Goal: Register for event/course

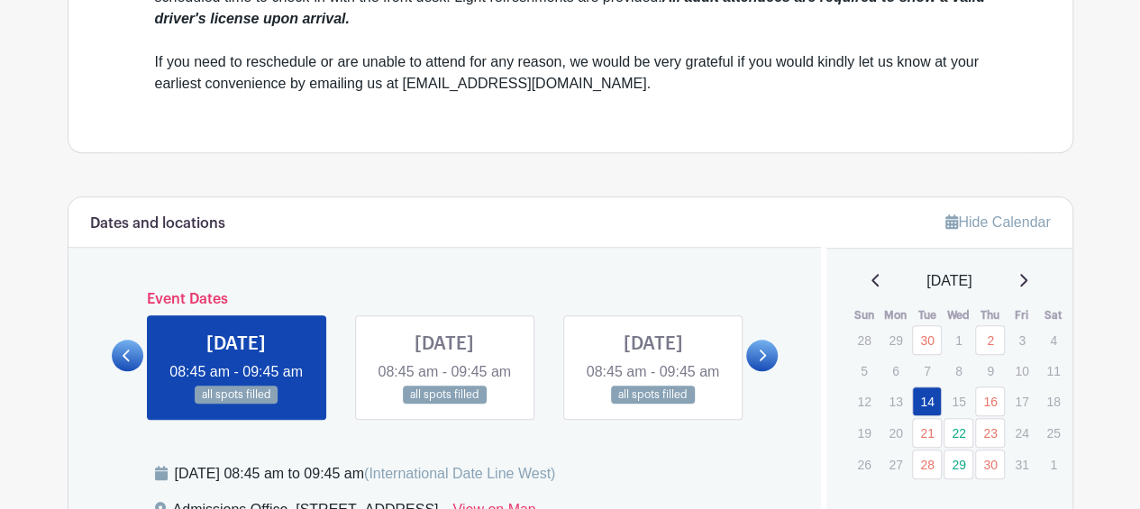
scroll to position [811, 0]
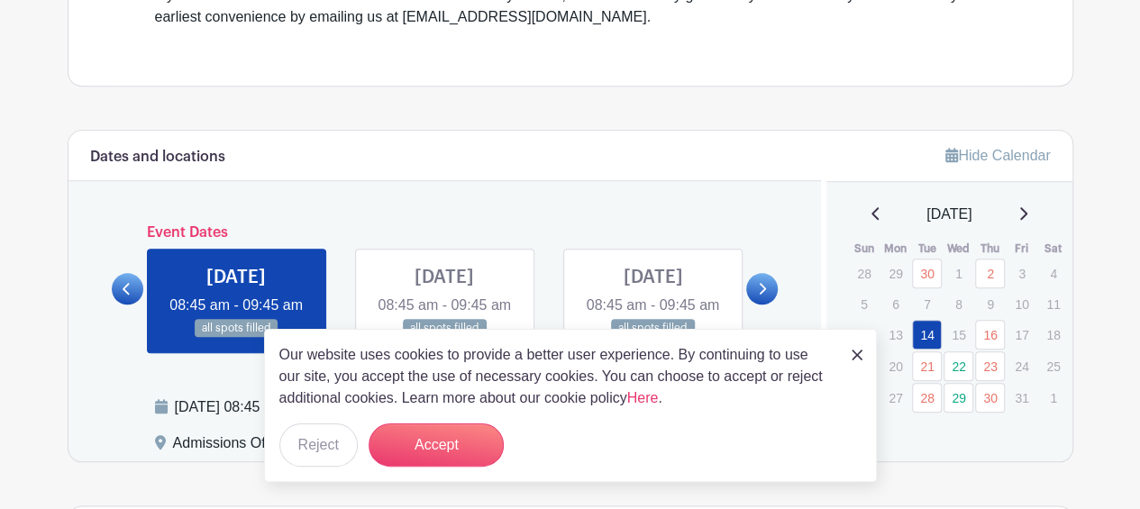
click at [856, 353] on img at bounding box center [856, 355] width 11 height 11
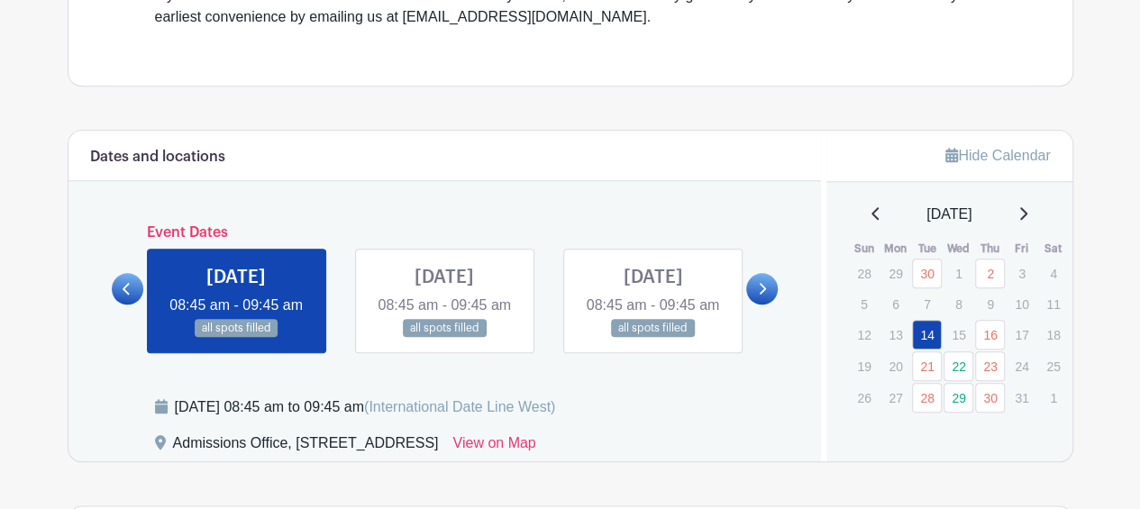
click at [769, 299] on link at bounding box center [762, 289] width 32 height 32
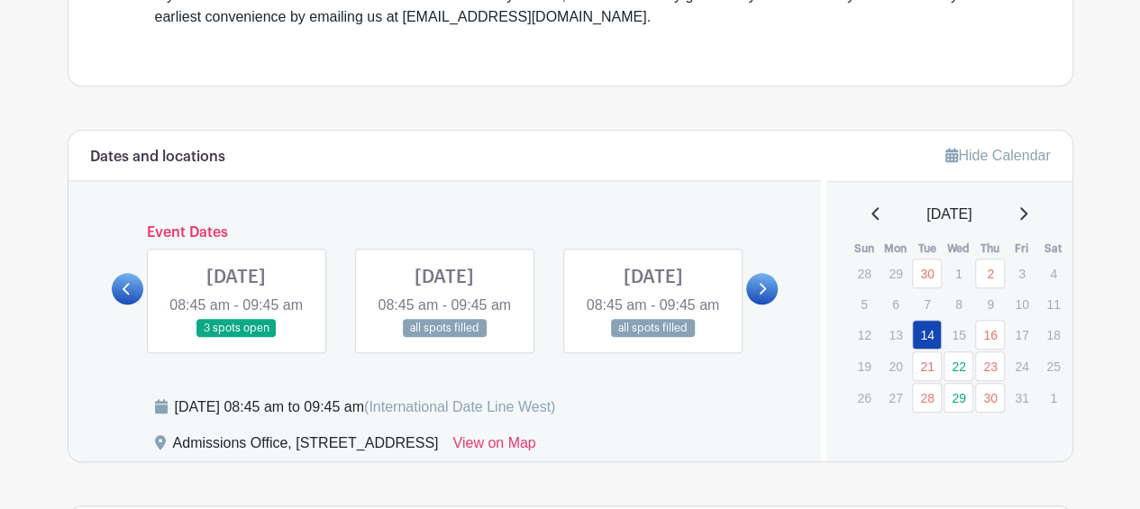
click at [236, 338] on link at bounding box center [236, 338] width 0 height 0
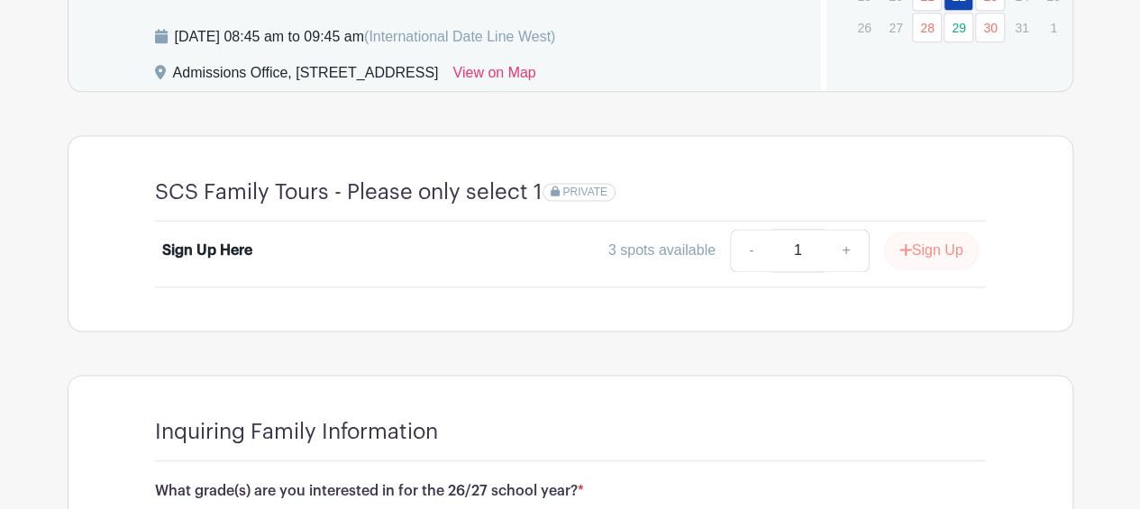
scroll to position [1171, 0]
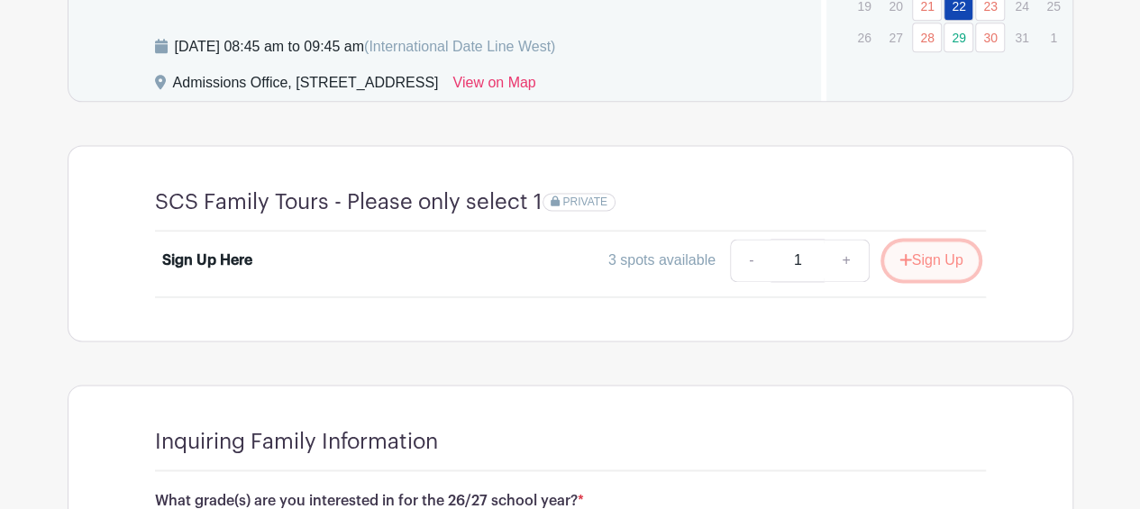
click at [930, 279] on button "Sign Up" at bounding box center [931, 260] width 95 height 38
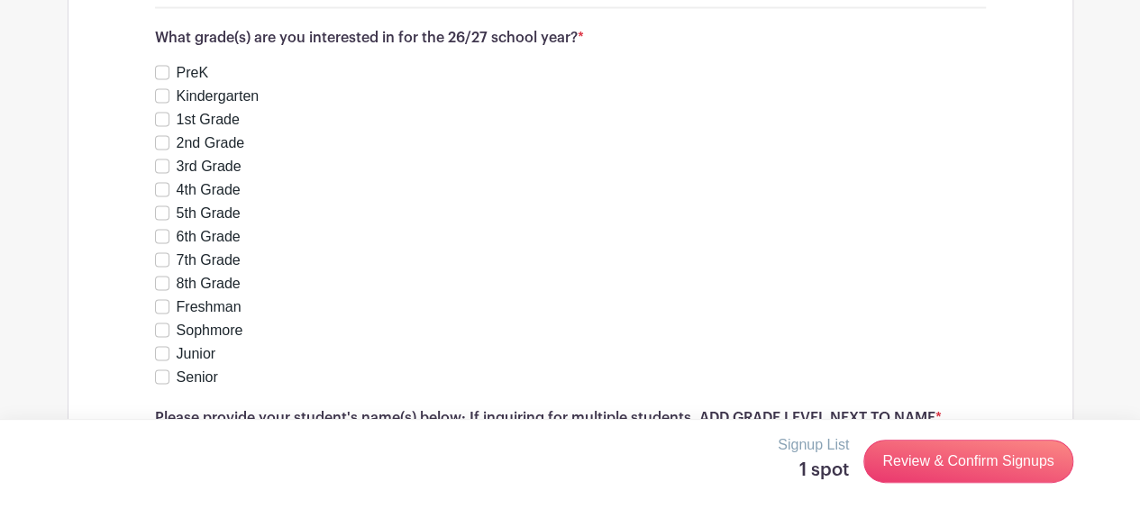
scroll to position [1539, 0]
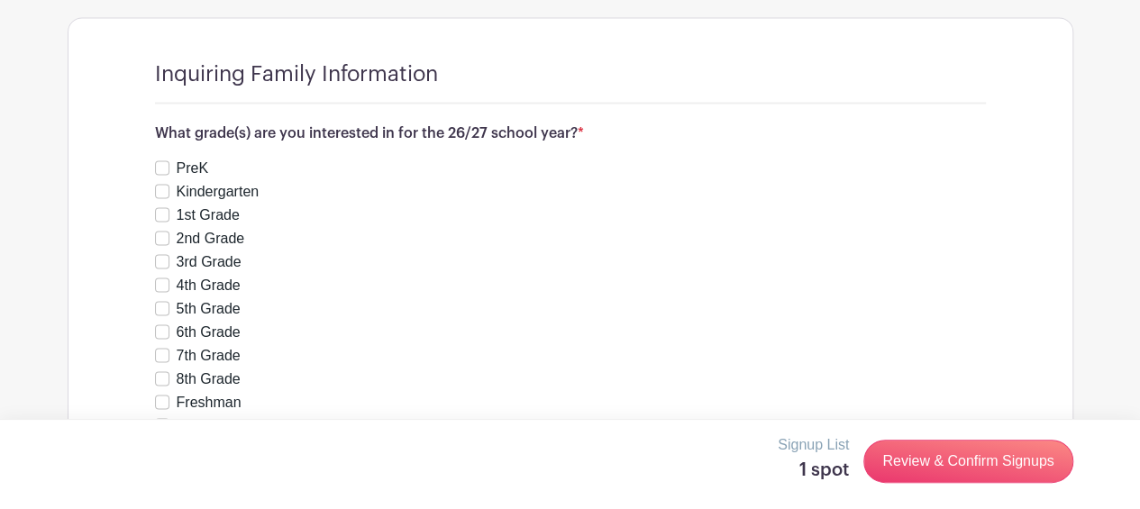
click at [173, 178] on div "PreK" at bounding box center [570, 168] width 831 height 22
click at [159, 175] on input "PreK" at bounding box center [162, 167] width 14 height 14
checkbox input "true"
click at [161, 292] on input "4th Grade" at bounding box center [162, 284] width 14 height 14
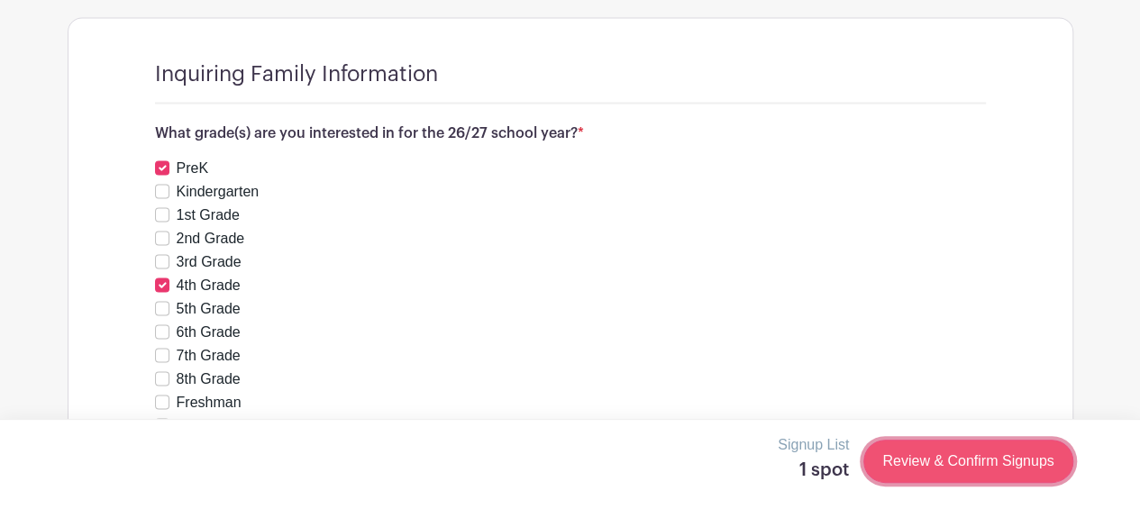
click at [979, 455] on link "Review & Confirm Signups" at bounding box center [967, 461] width 209 height 43
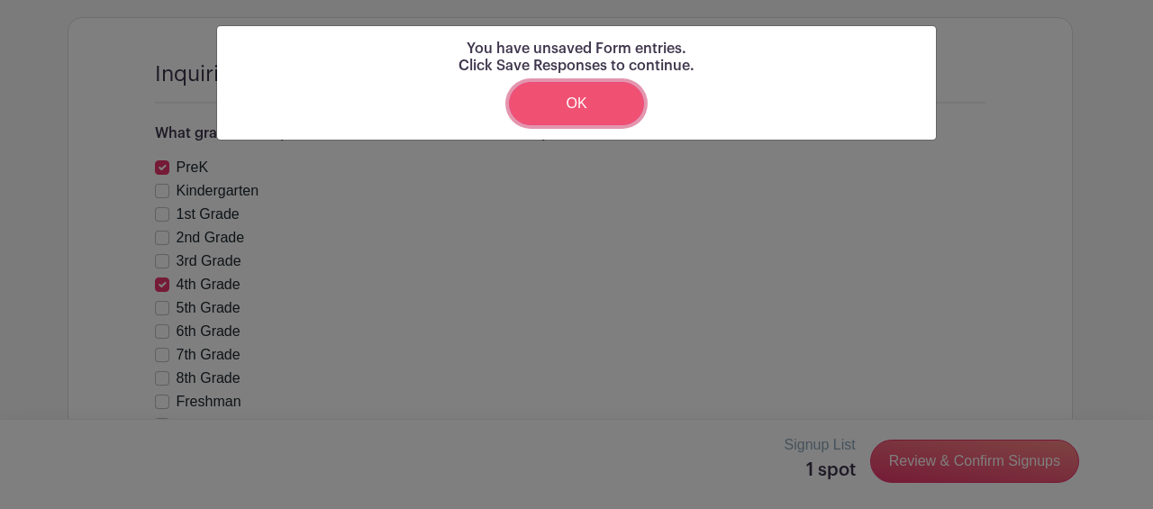
click at [577, 101] on link "OK" at bounding box center [576, 103] width 135 height 43
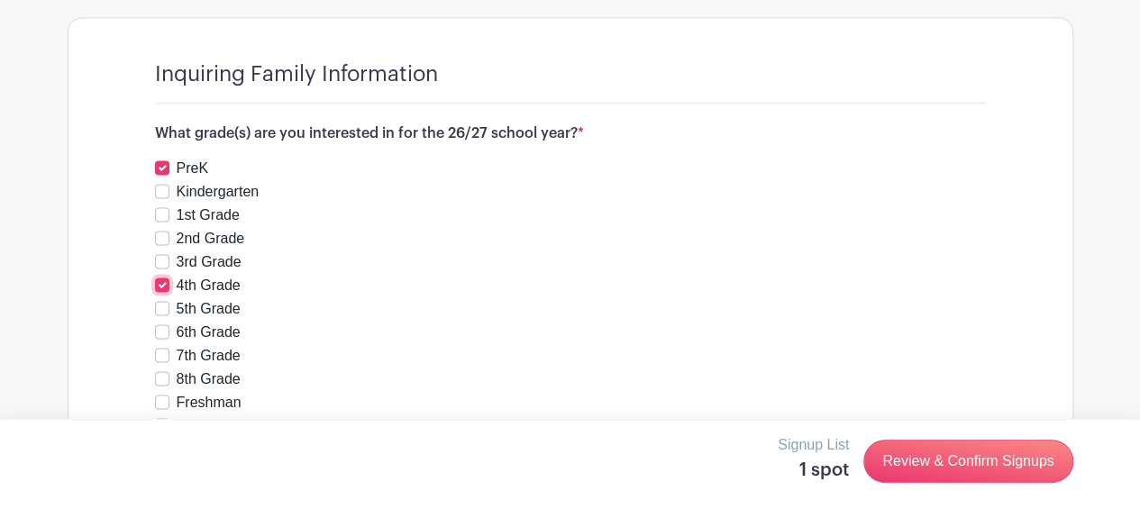
click at [157, 292] on input "4th Grade" at bounding box center [162, 284] width 14 height 14
click at [165, 292] on input "4th Grade" at bounding box center [162, 284] width 14 height 14
checkbox input "true"
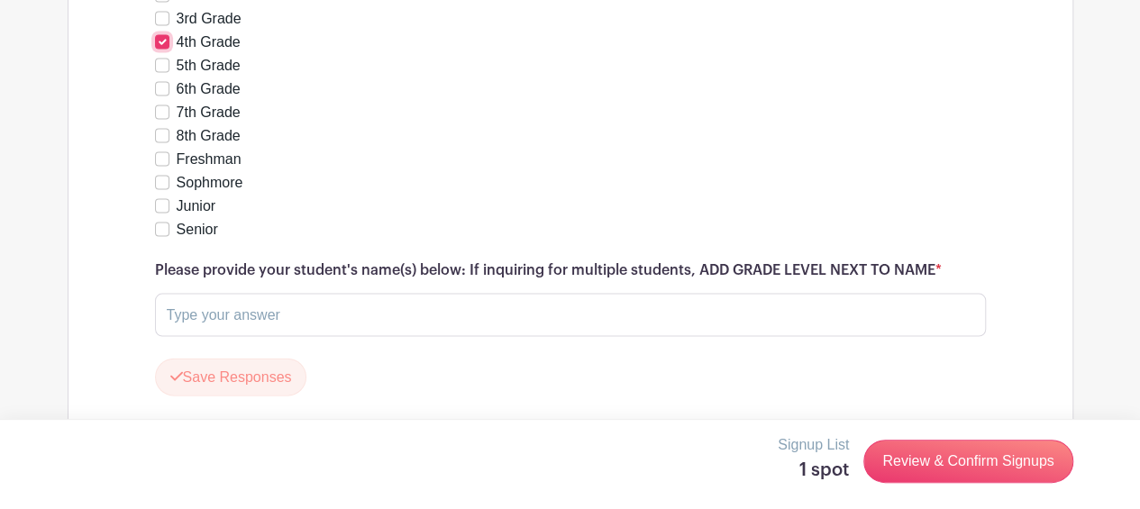
scroll to position [1860, 0]
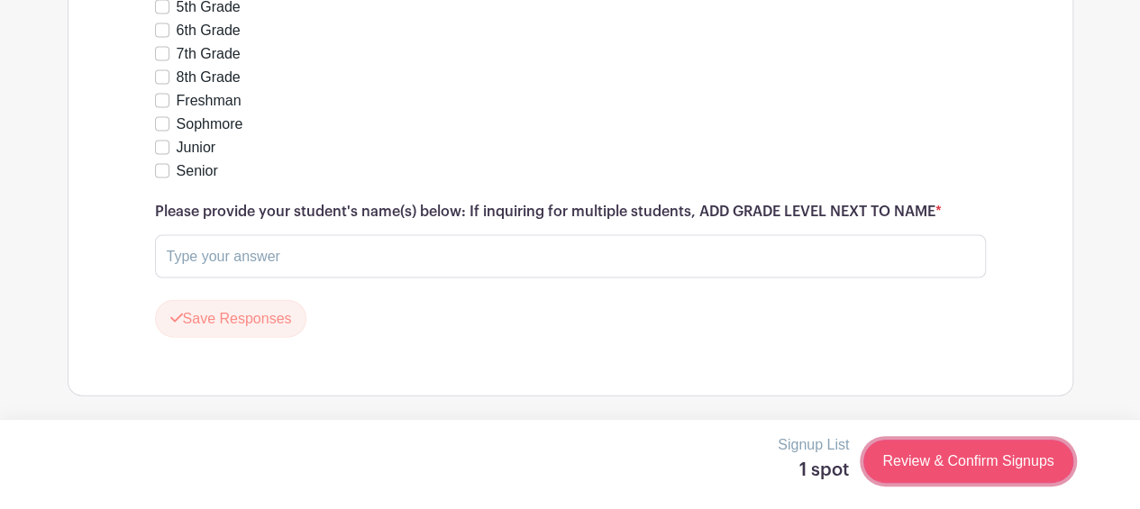
click at [969, 462] on link "Review & Confirm Signups" at bounding box center [967, 461] width 209 height 43
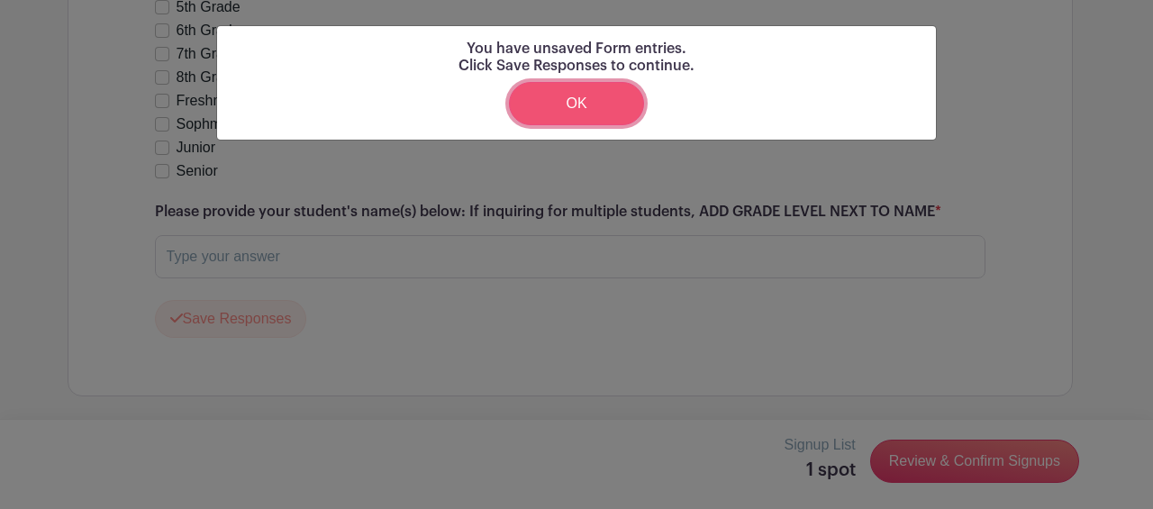
click at [585, 106] on link "OK" at bounding box center [576, 103] width 135 height 43
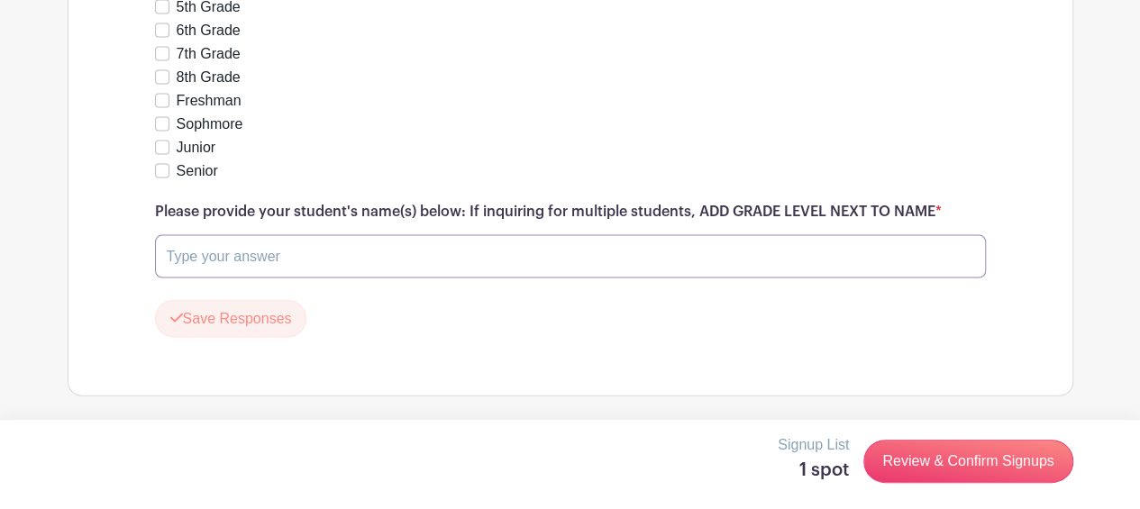
click at [533, 255] on input "text" at bounding box center [570, 256] width 831 height 43
click at [277, 262] on input "Alondra Leon 3rd GRADE" at bounding box center [570, 256] width 831 height 43
click at [523, 250] on input "Alondra Leon 4th GRADE" at bounding box center [570, 256] width 831 height 43
click at [523, 255] on input "Alondra Leon 4th GRADE / Samantha" at bounding box center [570, 256] width 831 height 43
click at [595, 261] on input "Alondra Leon 4th GRADE / Samantha Leon" at bounding box center [570, 256] width 831 height 43
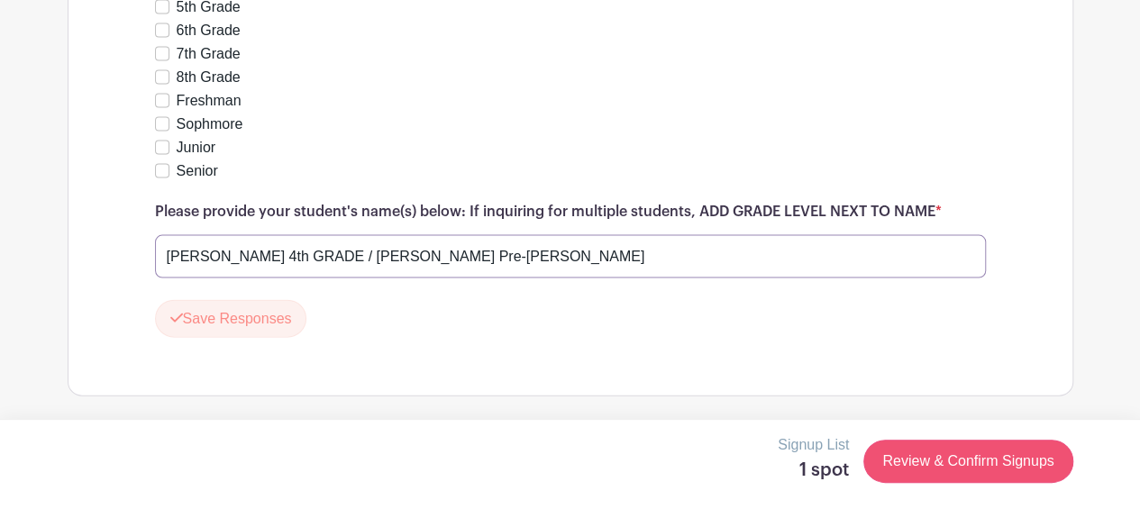
type input "Alondra Leon 4th GRADE / Samantha Leon Pre-kinder"
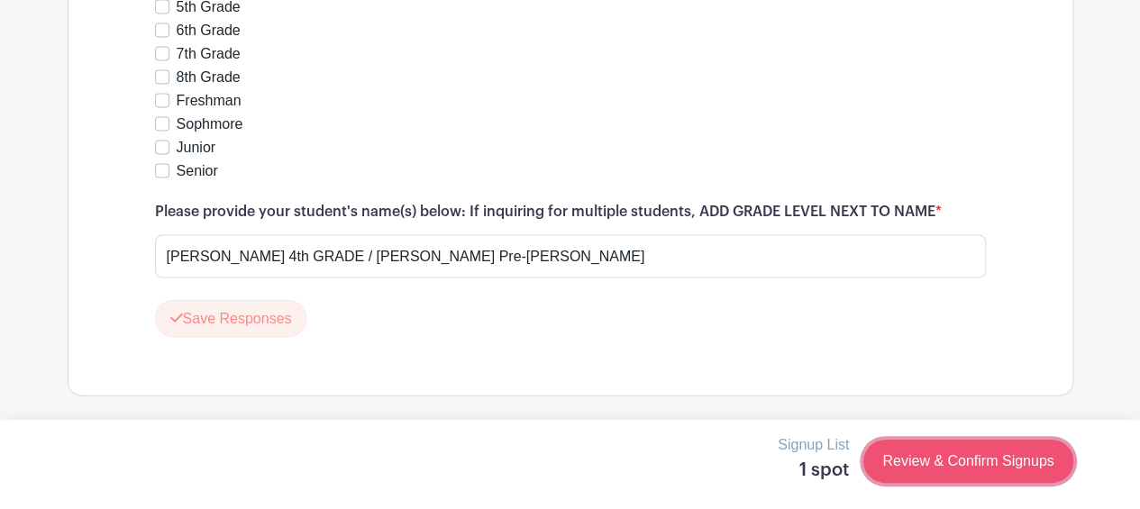
click at [959, 464] on link "Review & Confirm Signups" at bounding box center [967, 461] width 209 height 43
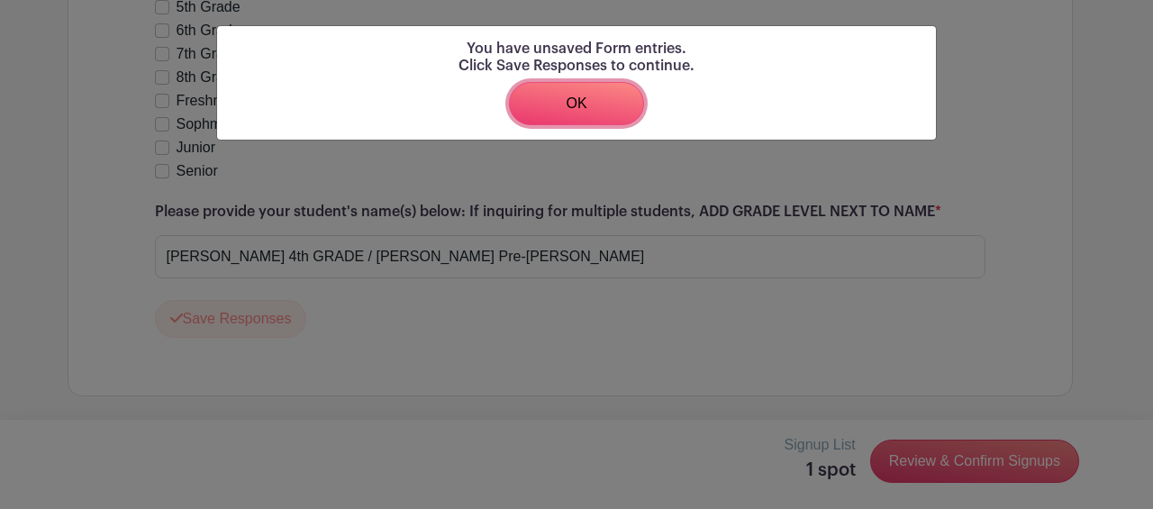
click at [623, 107] on link "OK" at bounding box center [576, 103] width 135 height 43
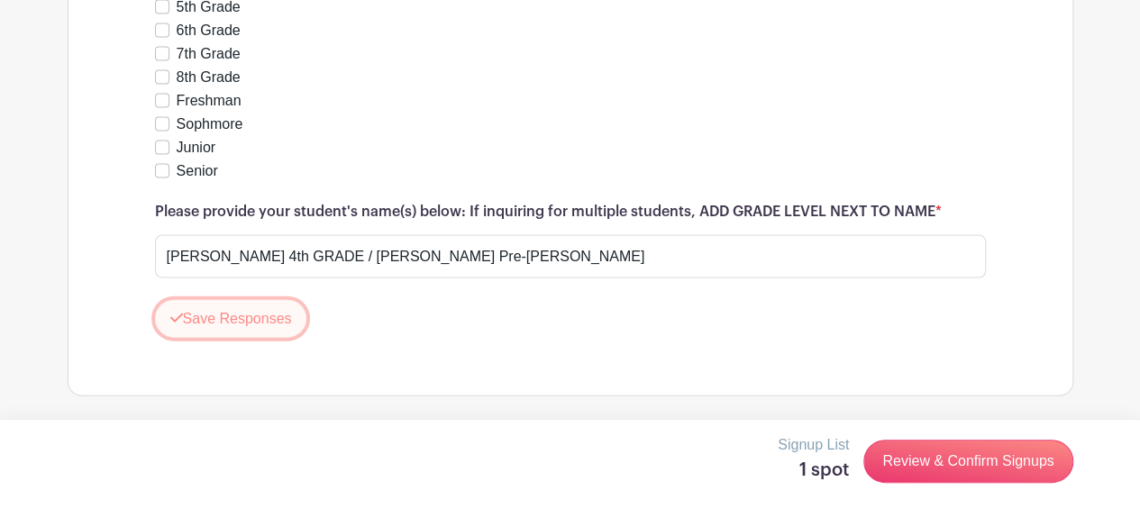
click at [269, 311] on button "Save Responses" at bounding box center [231, 319] width 152 height 38
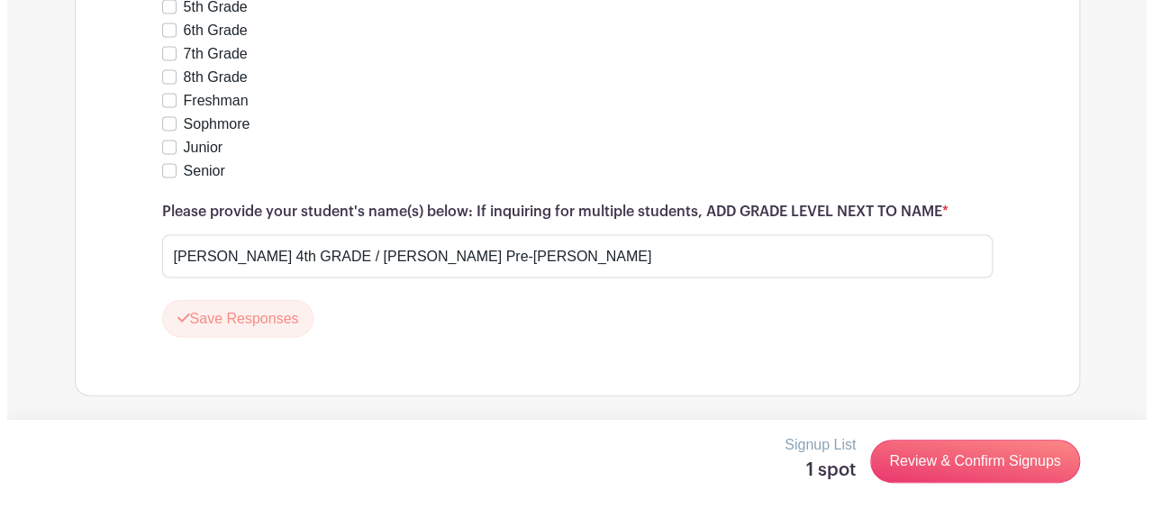
scroll to position [1809, 0]
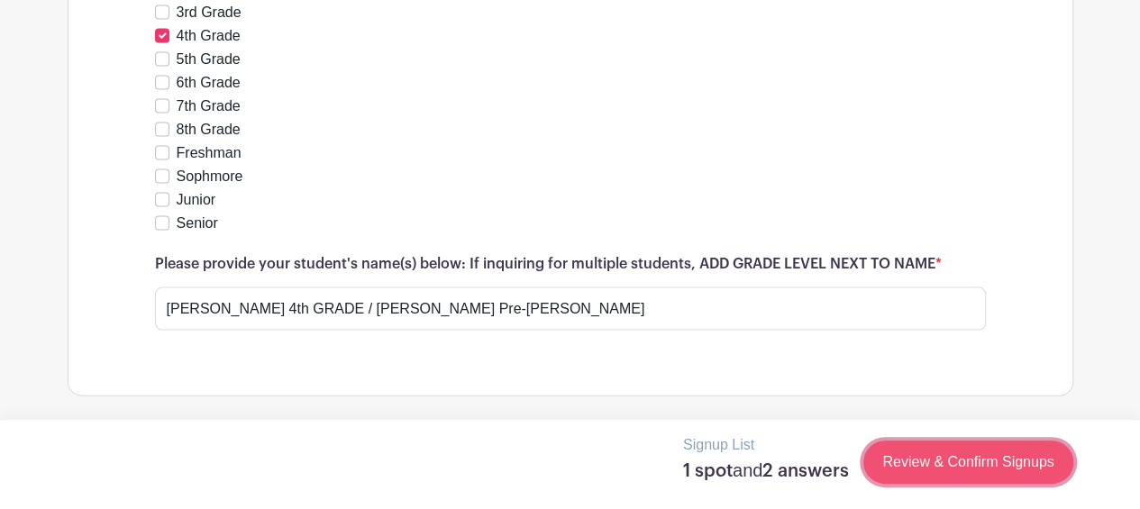
click at [941, 473] on link "Review & Confirm Signups" at bounding box center [967, 462] width 209 height 43
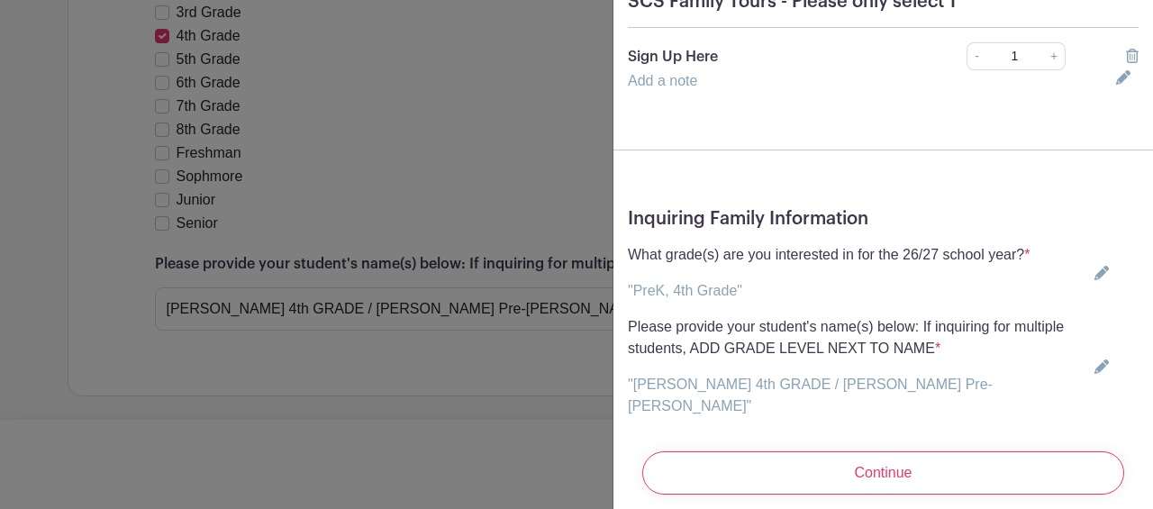
scroll to position [209, 0]
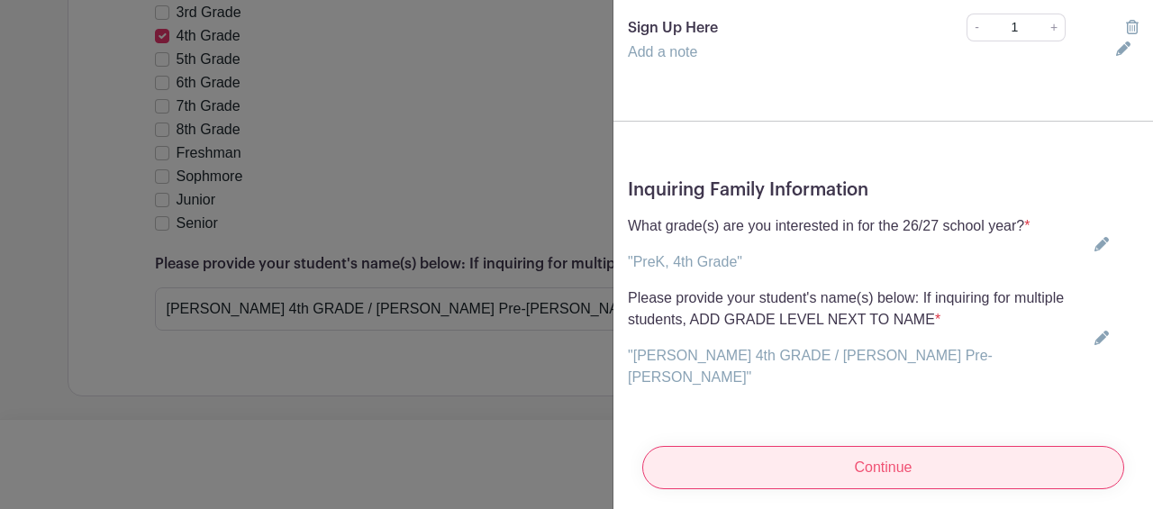
click at [884, 446] on input "Continue" at bounding box center [883, 467] width 482 height 43
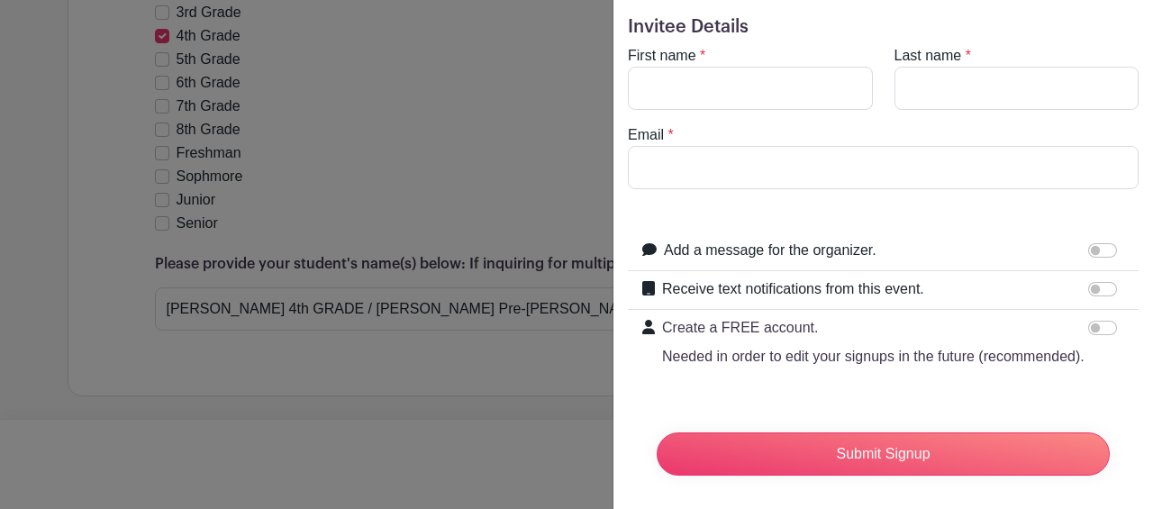
scroll to position [0, 0]
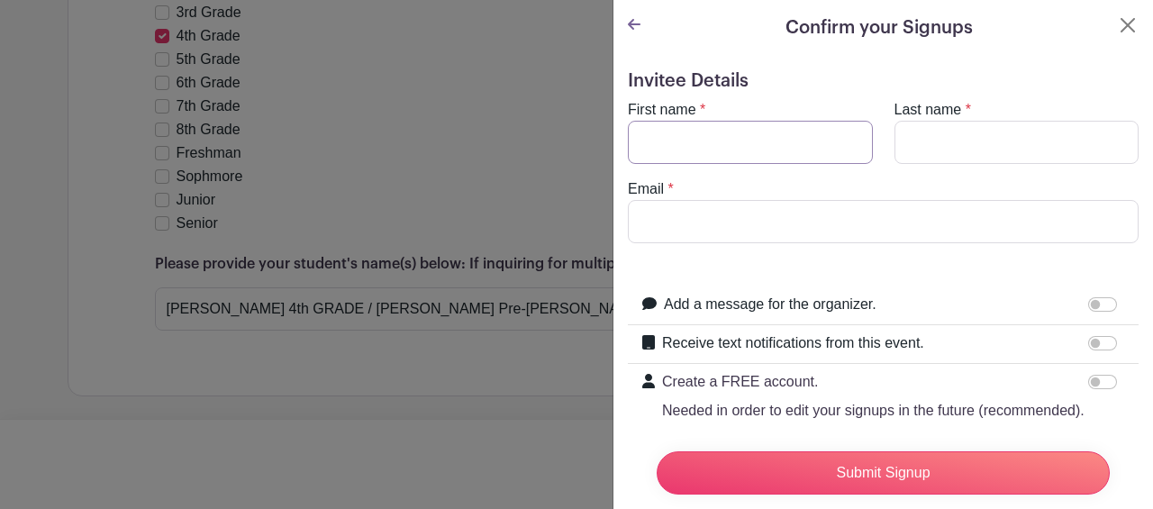
click at [759, 150] on input "First name" at bounding box center [750, 142] width 245 height 43
click at [722, 152] on input "First name" at bounding box center [750, 142] width 245 height 43
drag, startPoint x: 718, startPoint y: 134, endPoint x: 416, endPoint y: 192, distance: 307.3
click at [416, 396] on div "Signup List 1 spot and 2 answers Review & Confirm Signups Confirm your Signups …" at bounding box center [570, 396] width 1005 height 0
type input "Melissa"
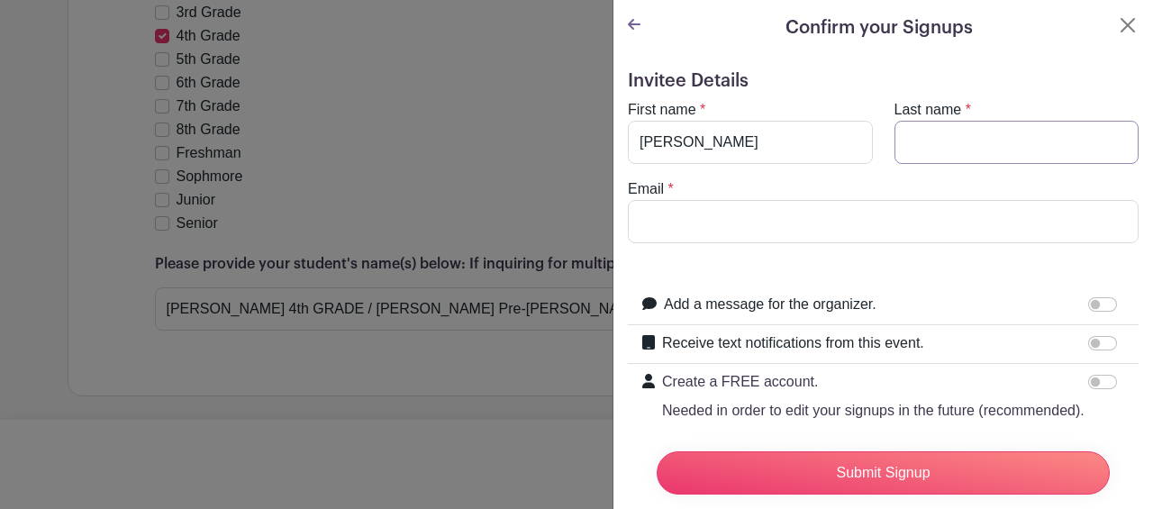
click at [933, 143] on input "Last name" at bounding box center [1017, 142] width 245 height 43
type input "Casas"
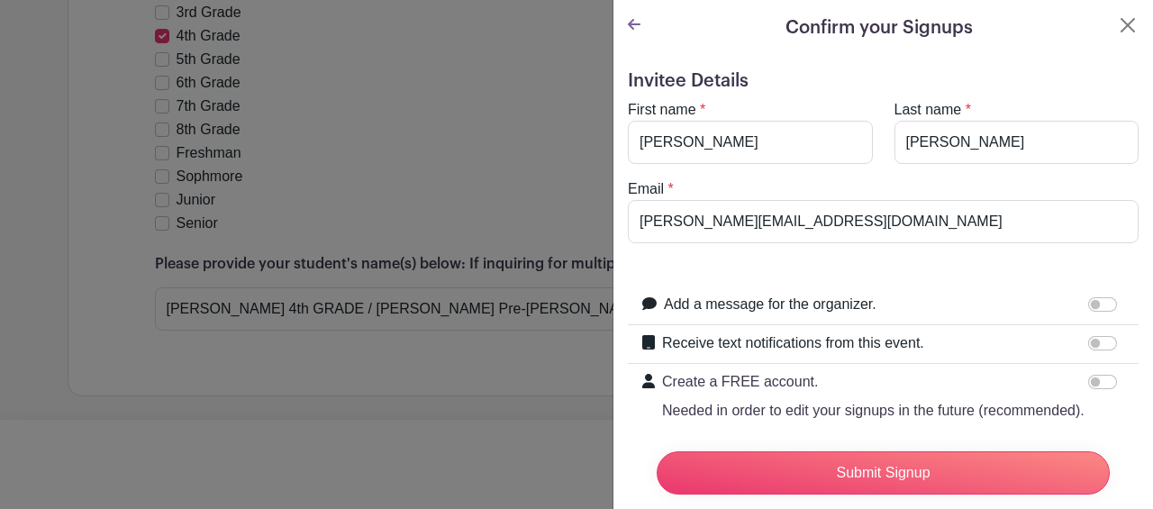
click at [973, 271] on form "Invitee Details First name * Melissa Last name * Casas Email * MELISSA@rimamgmt…" at bounding box center [883, 307] width 511 height 474
click at [838, 223] on input "MELISSA@rimamgmt.com" at bounding box center [883, 221] width 511 height 43
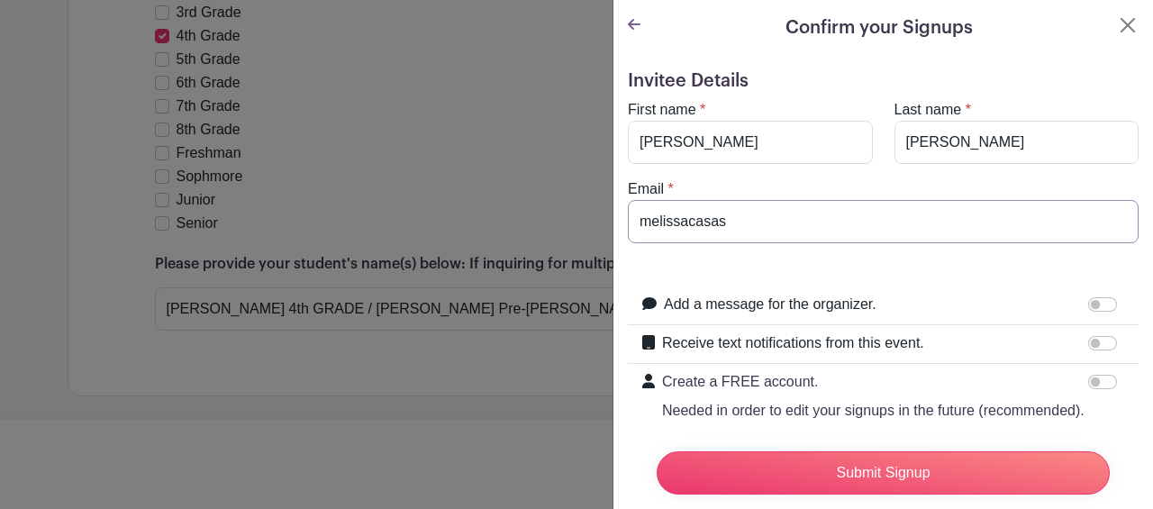
type input "melissacasasdeleon@gmail.com"
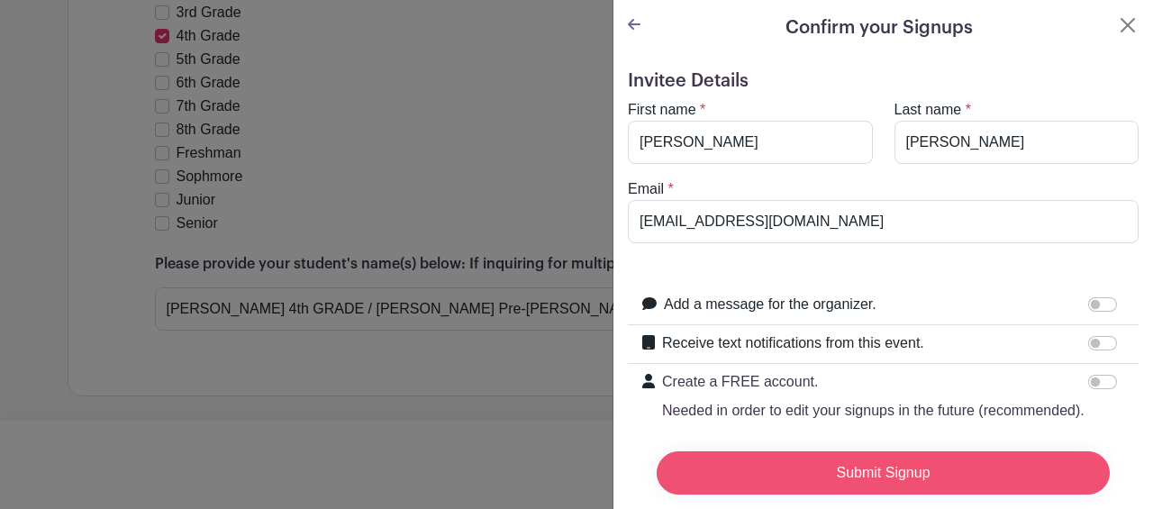
click at [879, 459] on input "Submit Signup" at bounding box center [883, 472] width 453 height 43
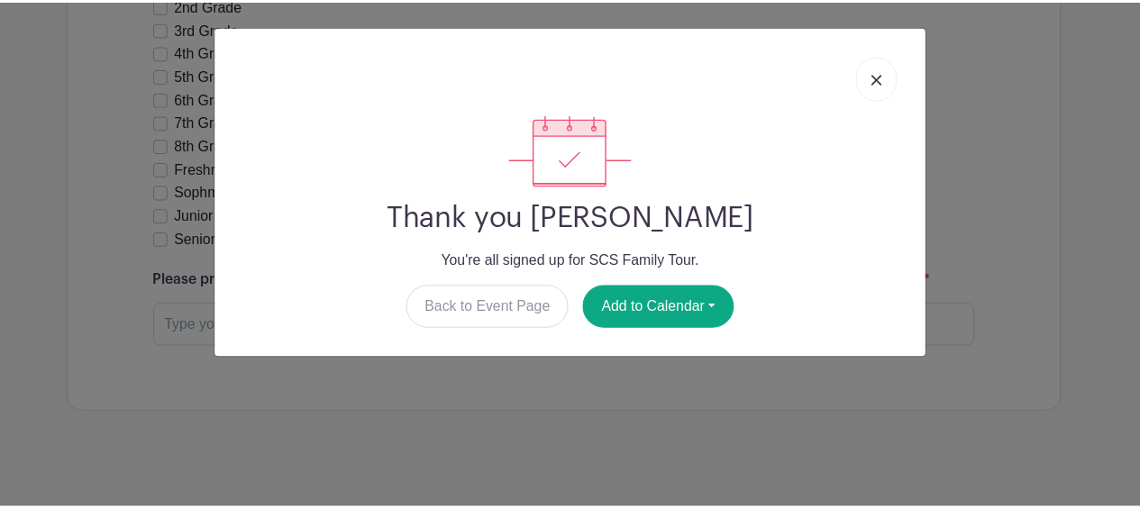
scroll to position [1846, 0]
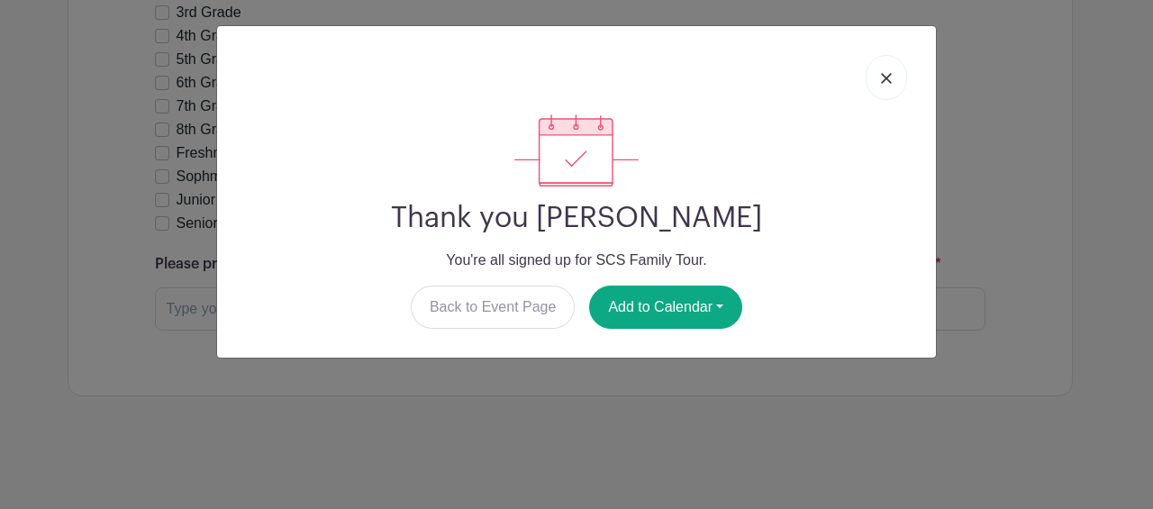
click at [886, 77] on img at bounding box center [886, 78] width 11 height 11
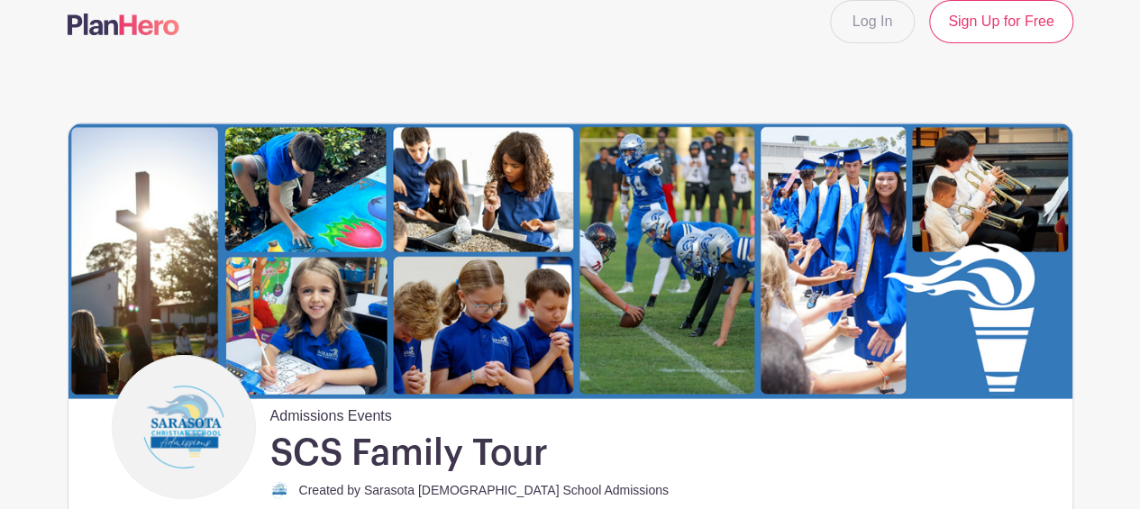
scroll to position [0, 0]
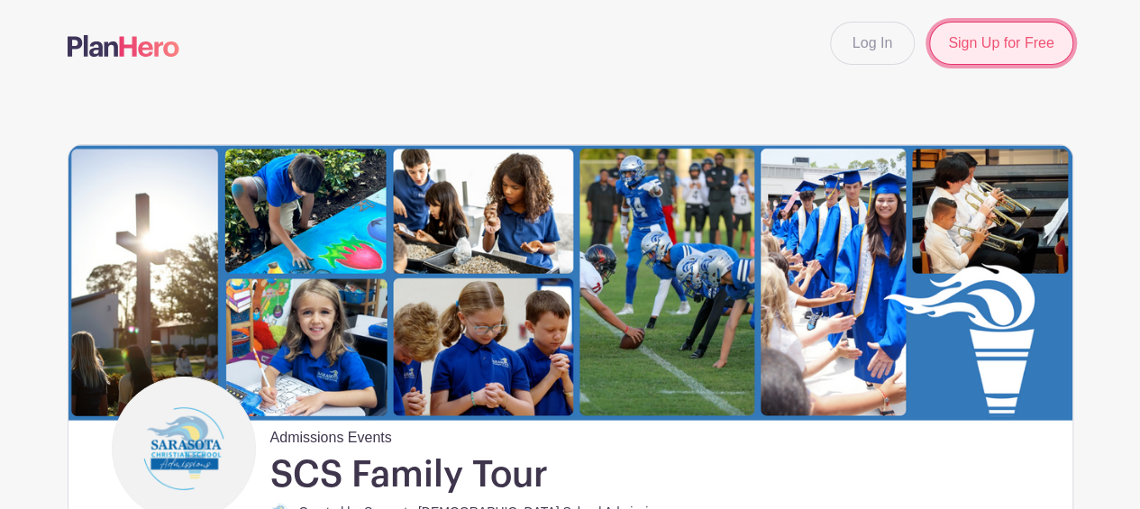
click at [1025, 39] on link "Sign Up for Free" at bounding box center [1000, 43] width 143 height 43
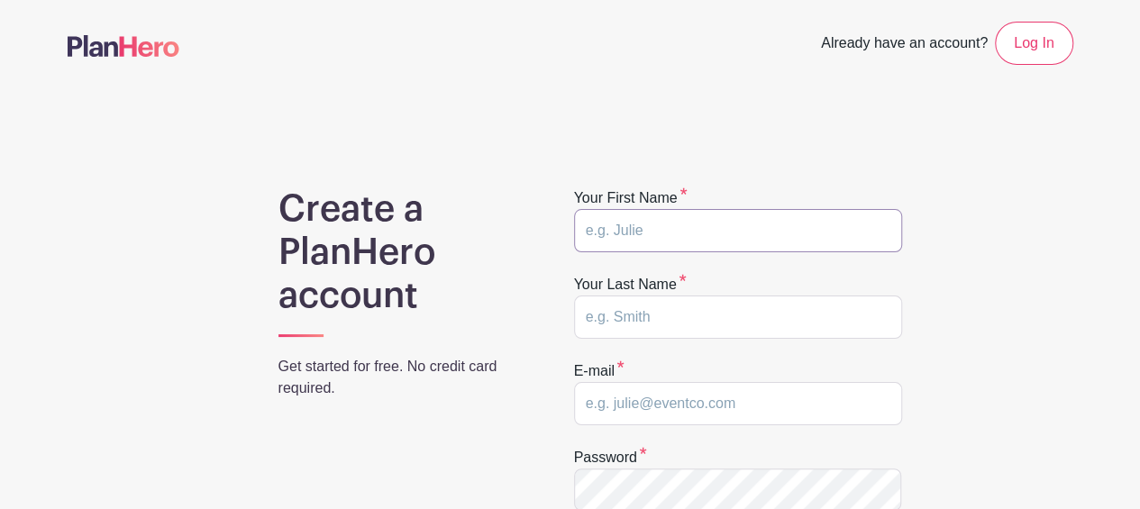
click at [665, 223] on input "text" at bounding box center [738, 230] width 328 height 43
type input "Melissa"
type input "Casas"
type input "melissacasasdeleon@gmail.com"
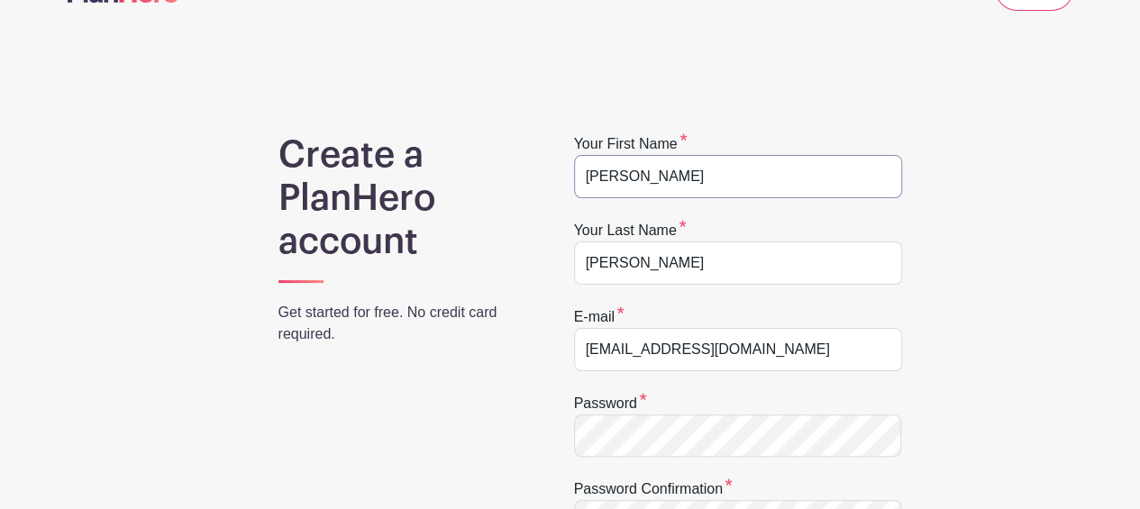
scroll to position [180, 0]
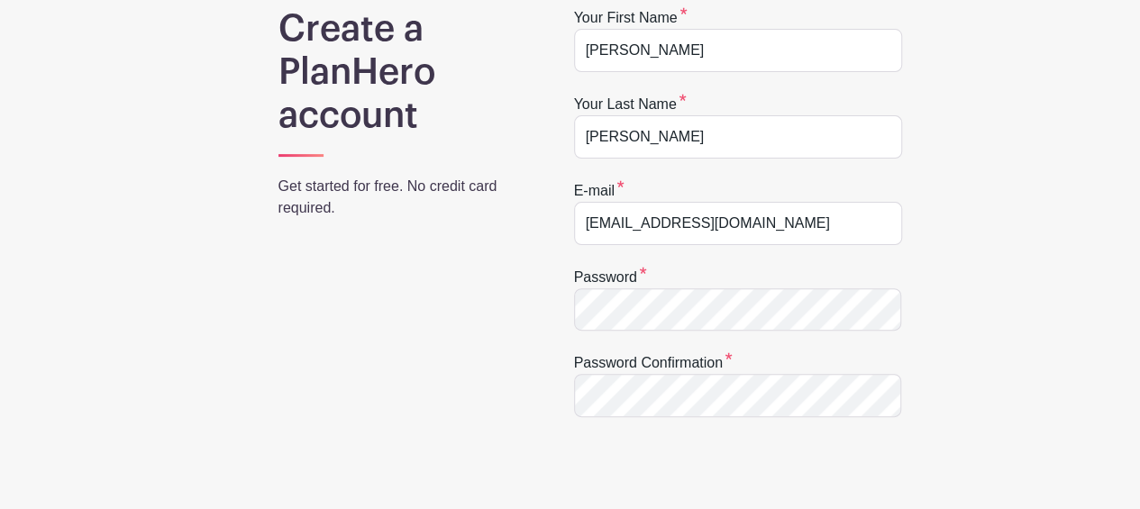
click at [1068, 354] on div "Create a PlanHero account Get started for free. No credit card required. Your f…" at bounding box center [570, 412] width 1005 height 810
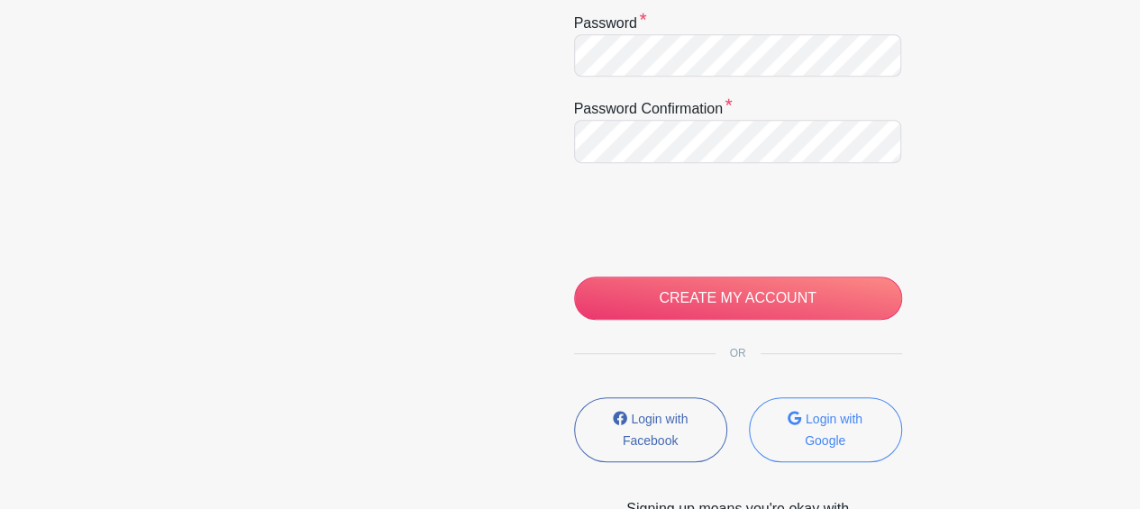
scroll to position [450, 0]
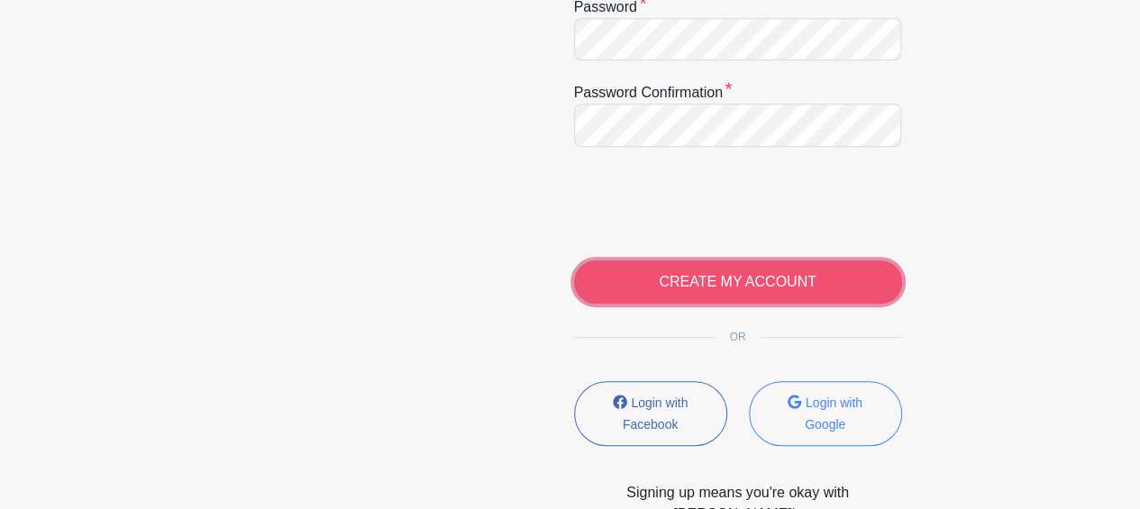
click at [674, 267] on input "CREATE MY ACCOUNT" at bounding box center [738, 281] width 328 height 43
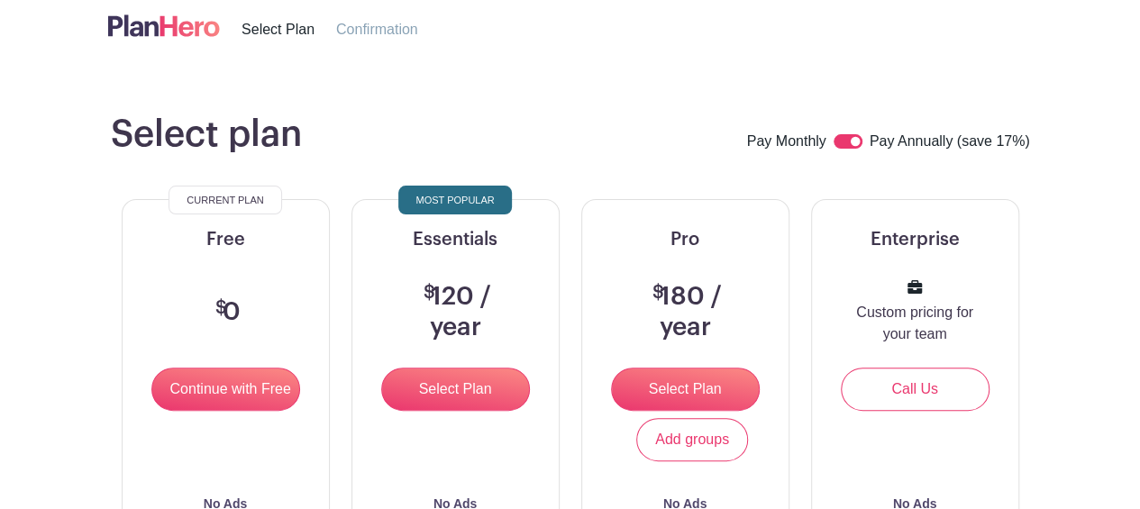
scroll to position [90, 0]
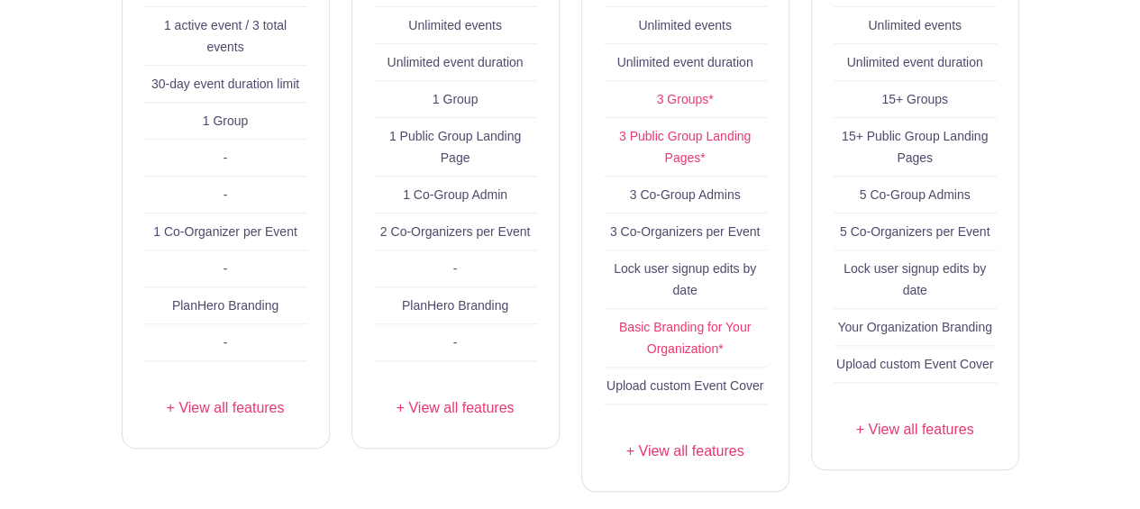
scroll to position [360, 0]
